Goal: Find specific page/section: Find specific page/section

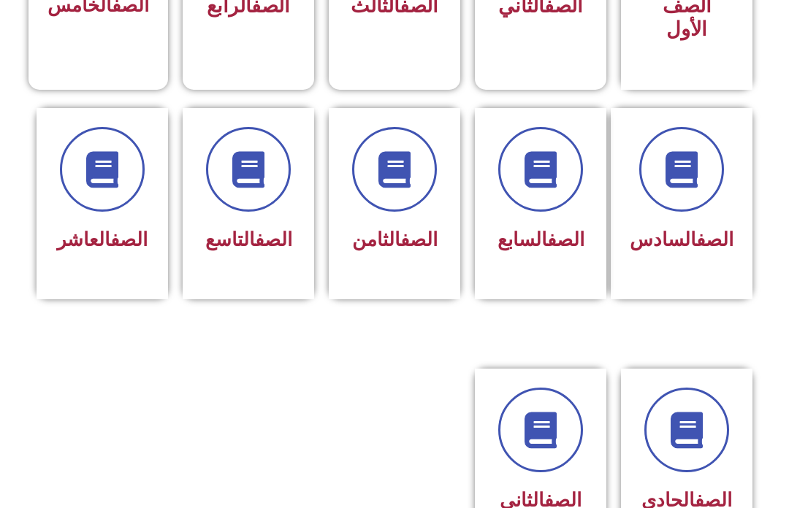
scroll to position [560, 0]
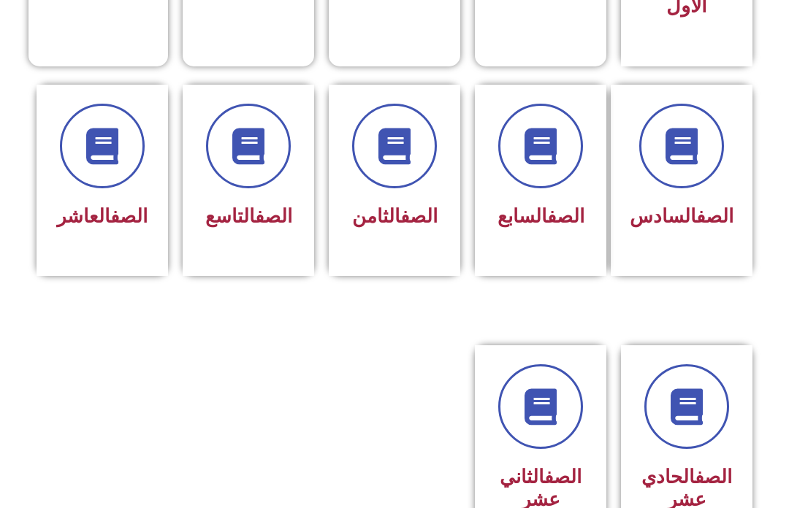
click at [544, 227] on span "الصف السابع" at bounding box center [540, 216] width 87 height 22
click at [547, 207] on link "الصف" at bounding box center [565, 216] width 37 height 22
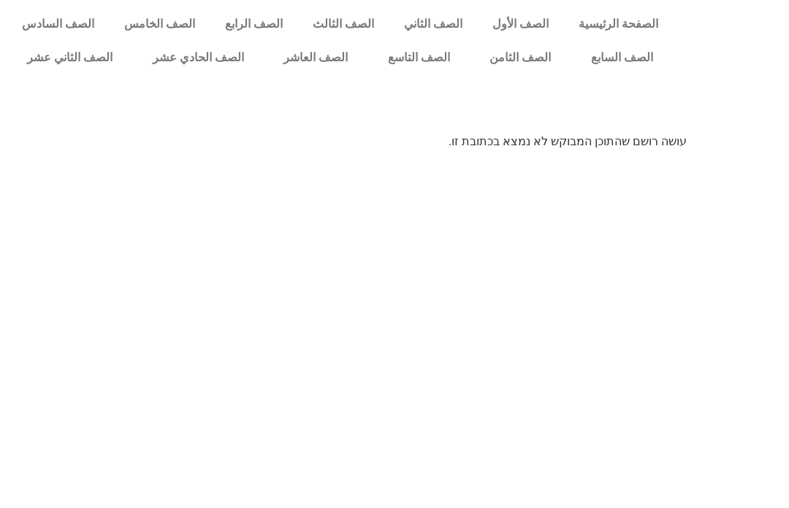
click at [597, 72] on link "الصف السابع" at bounding box center [621, 58] width 102 height 34
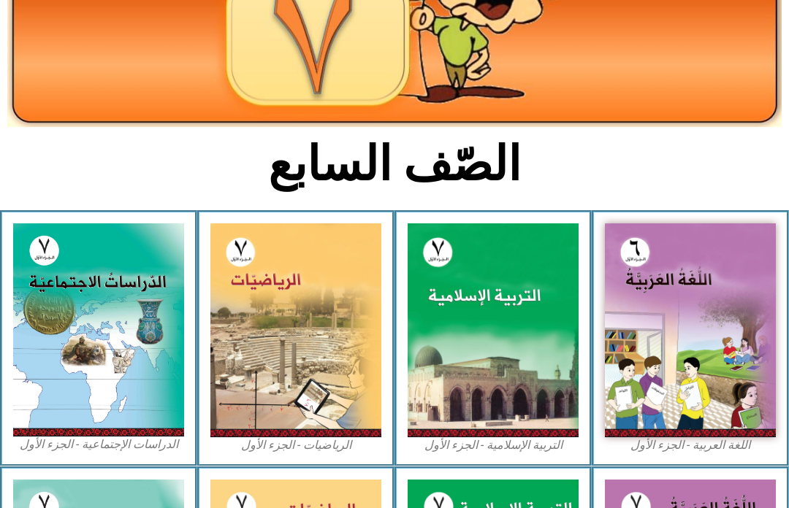
scroll to position [199, 0]
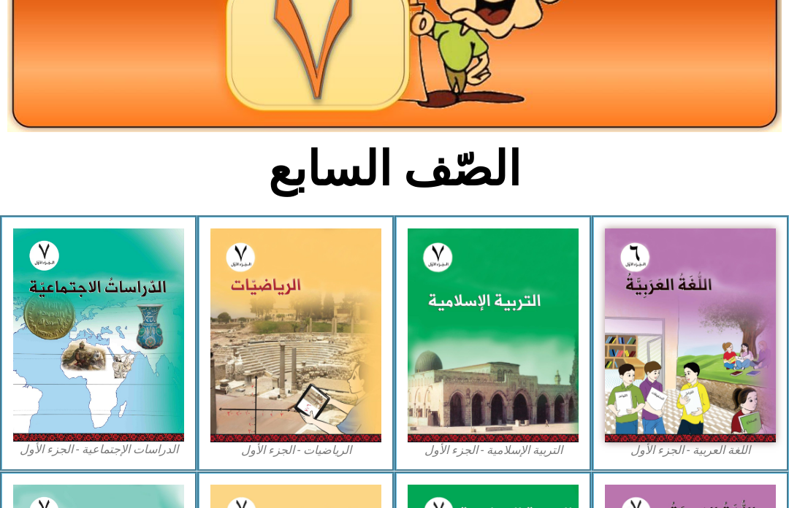
click at [527, 280] on img at bounding box center [493, 336] width 171 height 214
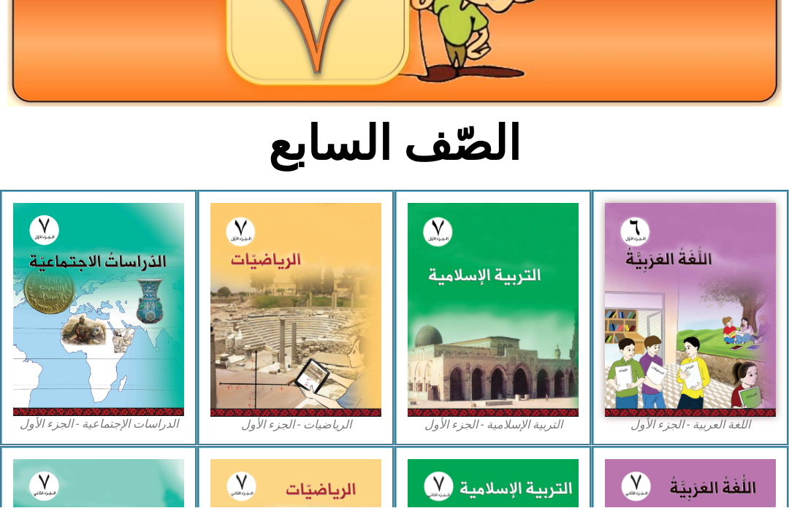
scroll to position [224, 0]
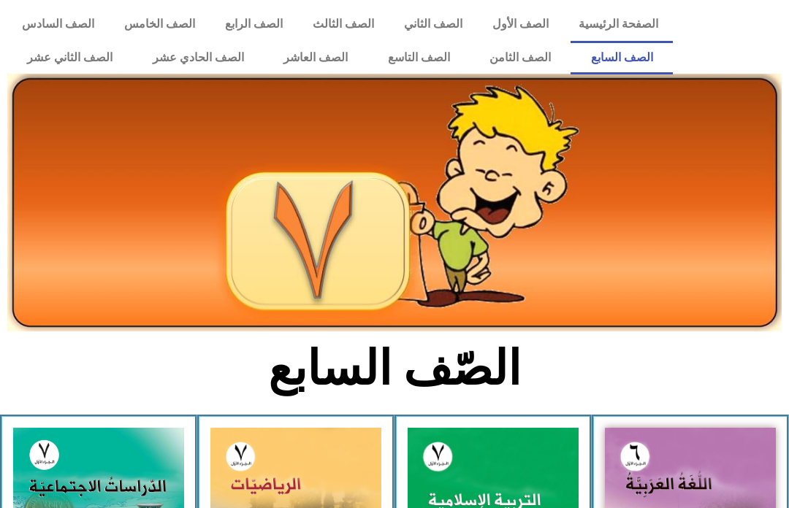
scroll to position [251, 0]
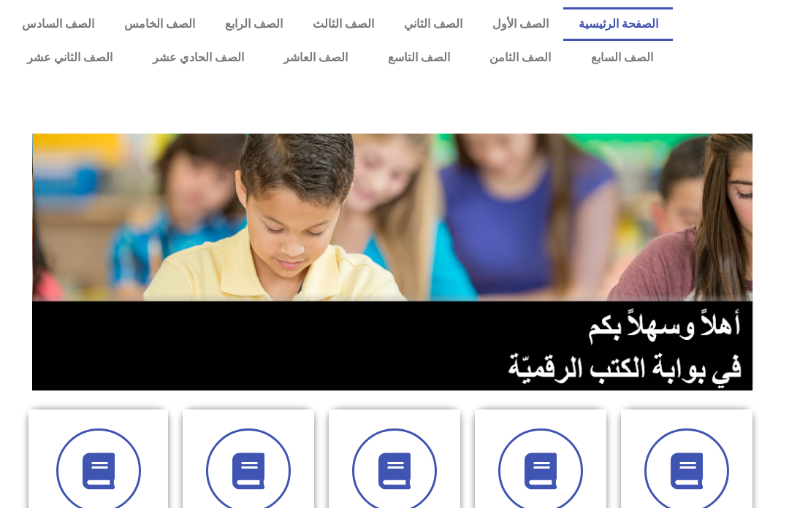
click at [513, 53] on link "الصف الثامن" at bounding box center [521, 58] width 102 height 34
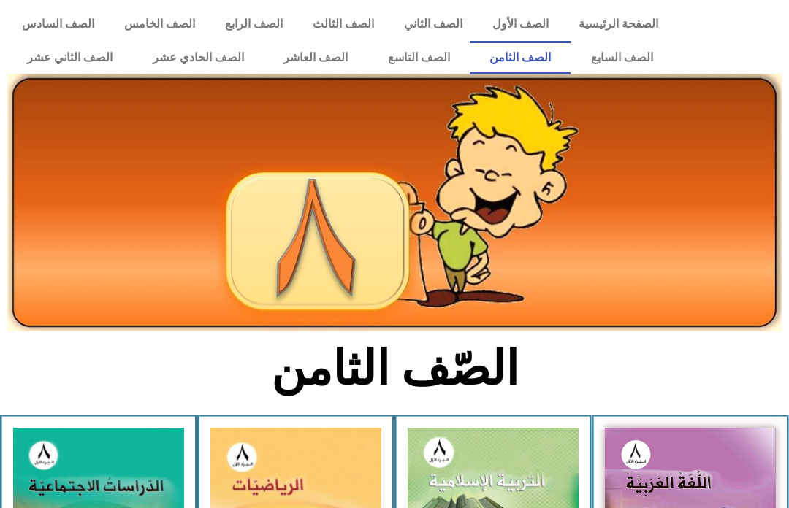
click at [494, 115] on img at bounding box center [394, 203] width 774 height 258
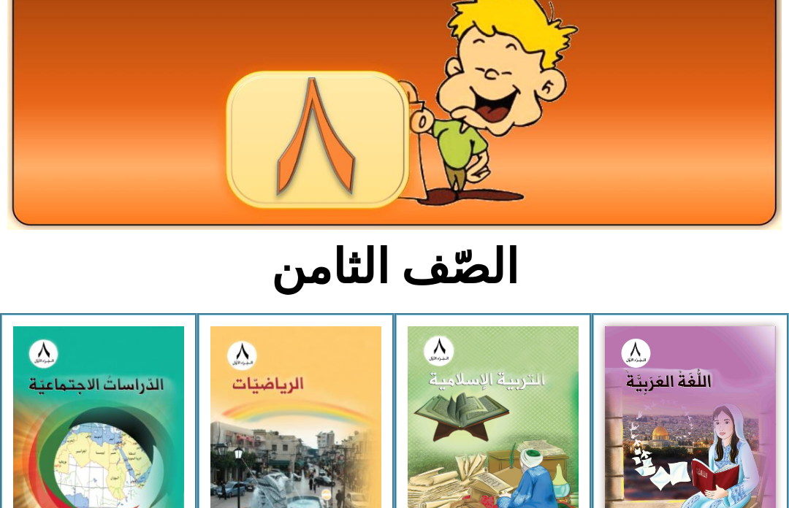
scroll to position [102, 0]
click at [518, 392] on img at bounding box center [493, 432] width 171 height 210
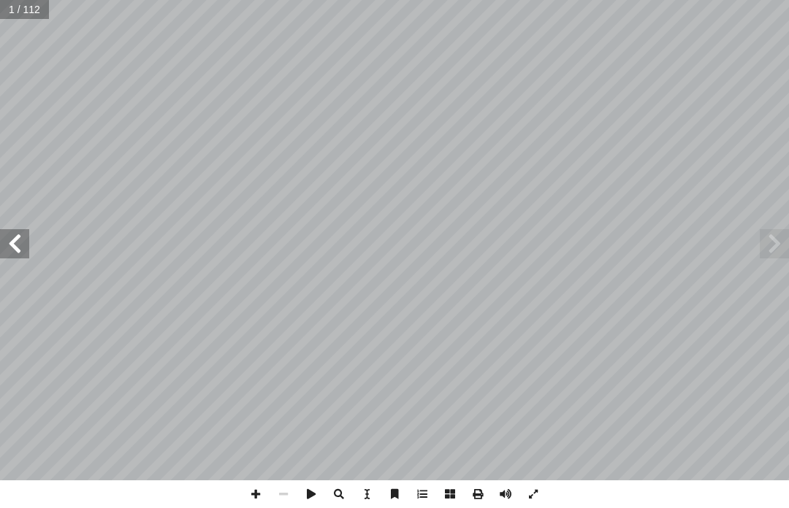
click at [769, 240] on span at bounding box center [774, 243] width 29 height 29
click at [767, 241] on span at bounding box center [774, 243] width 29 height 29
click at [763, 243] on span at bounding box center [774, 243] width 29 height 29
click at [9, 248] on span at bounding box center [14, 243] width 29 height 29
click at [13, 242] on span at bounding box center [14, 243] width 29 height 29
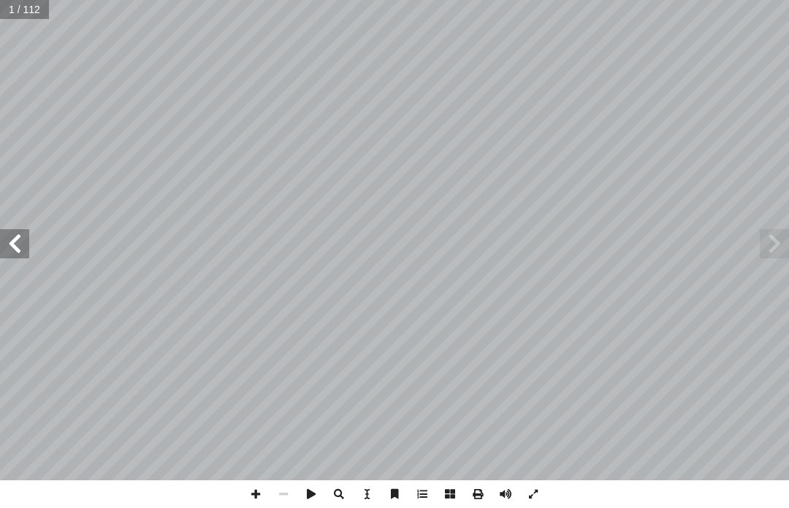
click at [14, 245] on span at bounding box center [14, 243] width 29 height 29
